Goal: Check status: Check status

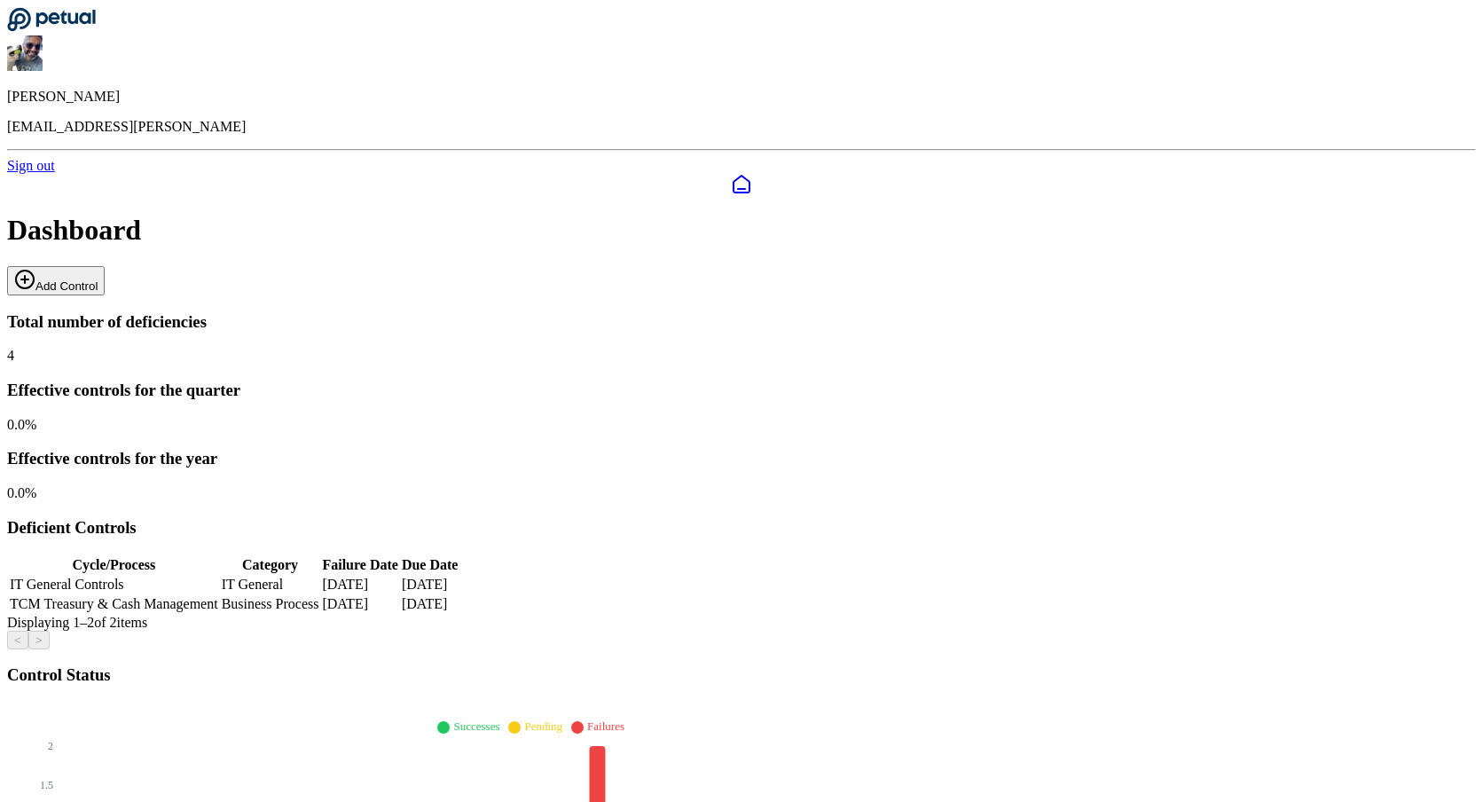
click at [105, 266] on button "Add Control" at bounding box center [56, 280] width 98 height 29
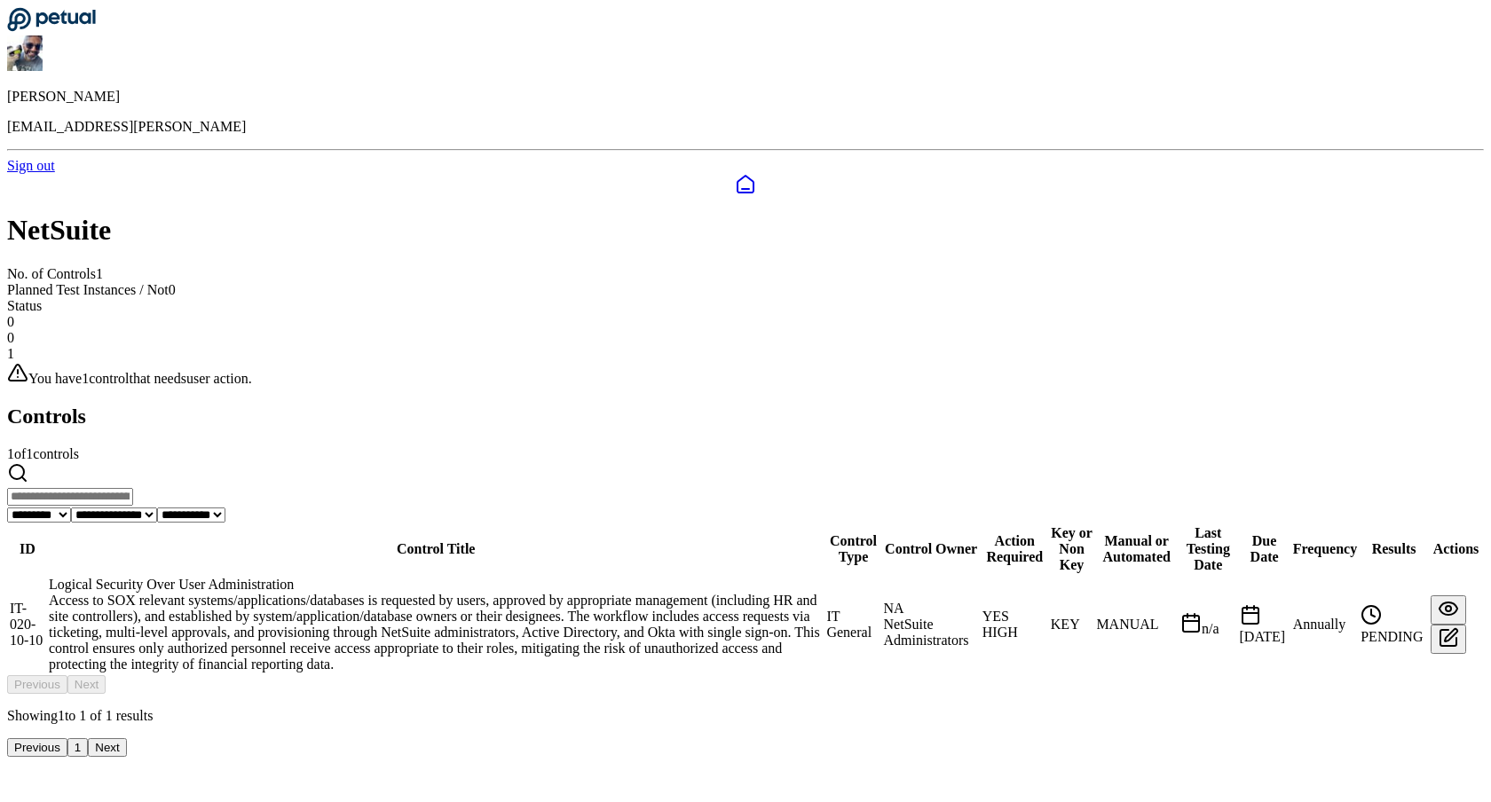
click at [434, 577] on div "Logical Security Over User Administration" at bounding box center [436, 585] width 774 height 16
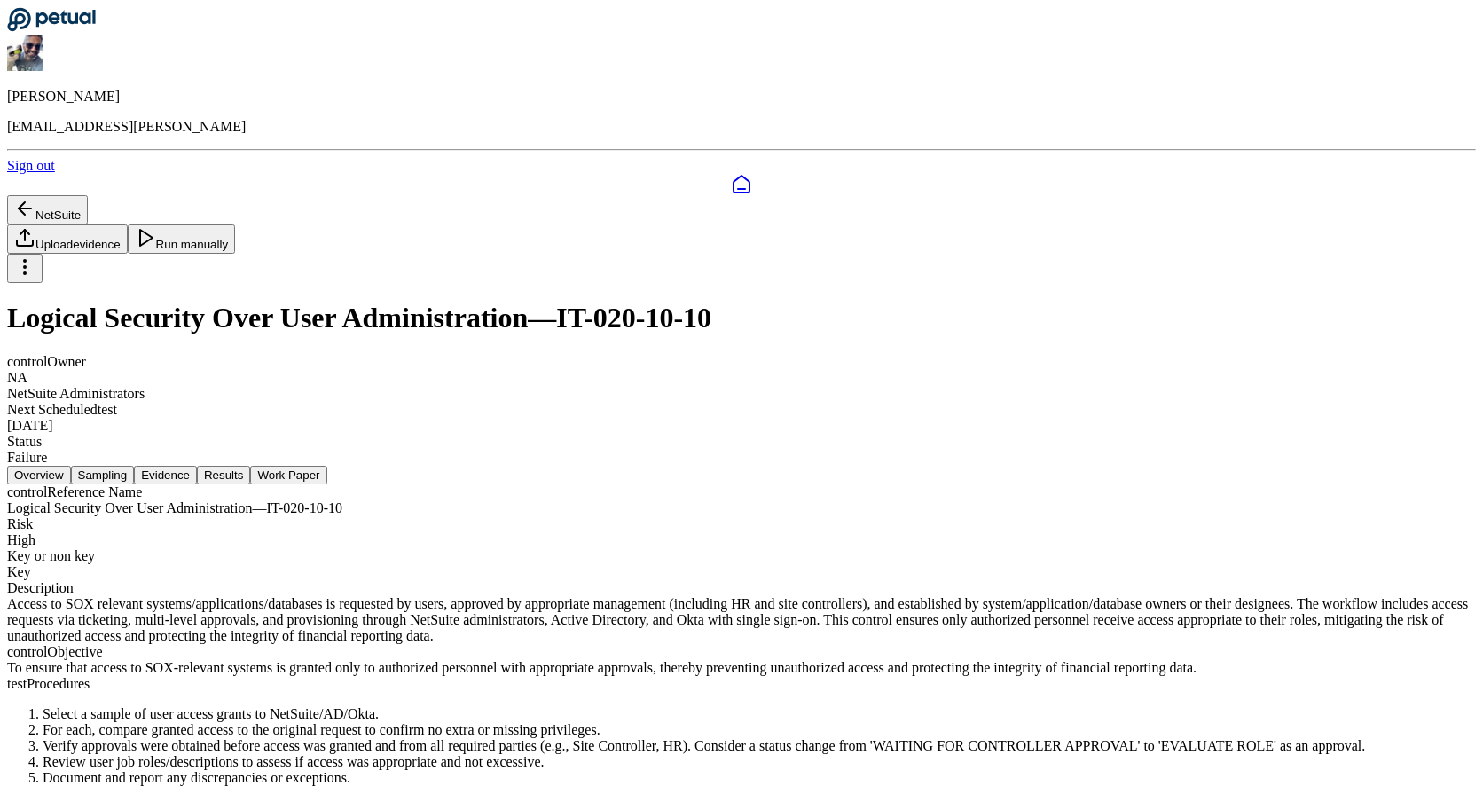
click at [135, 466] on button "Sampling" at bounding box center [103, 475] width 64 height 19
